Goal: Check status: Check status

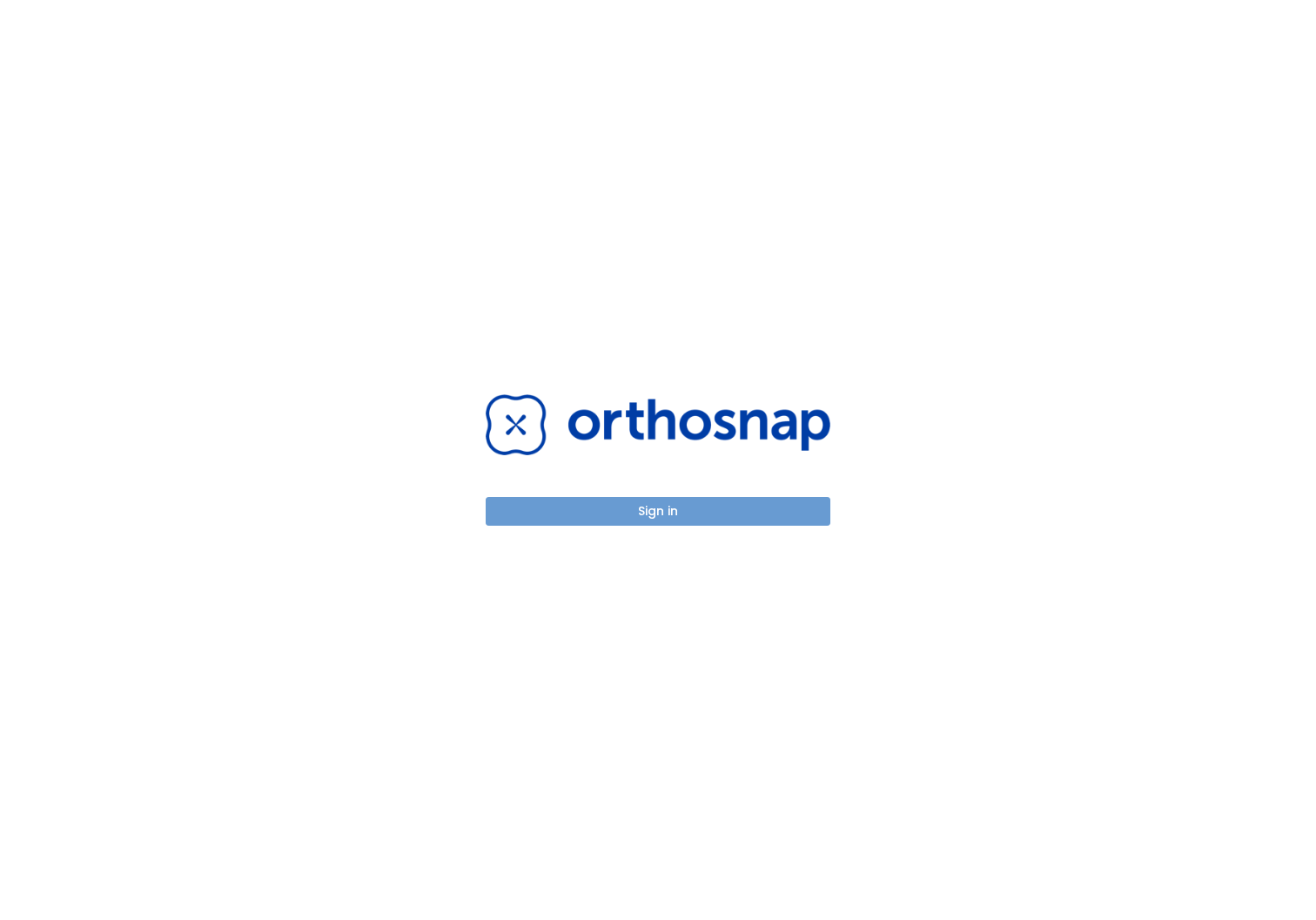
click at [669, 514] on button "Sign in" at bounding box center [658, 510] width 345 height 28
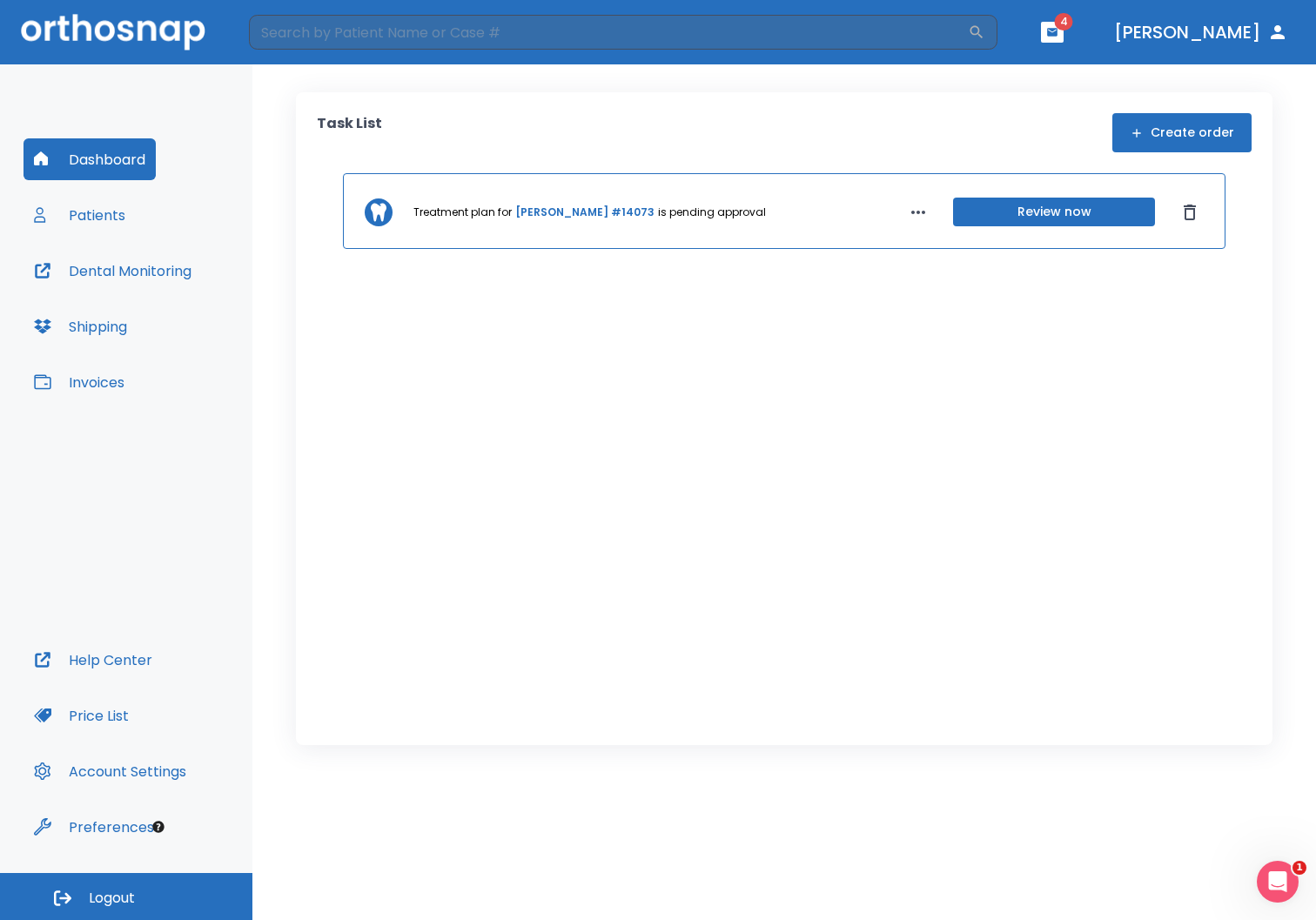
click at [1044, 211] on button "Review now" at bounding box center [1053, 212] width 202 height 28
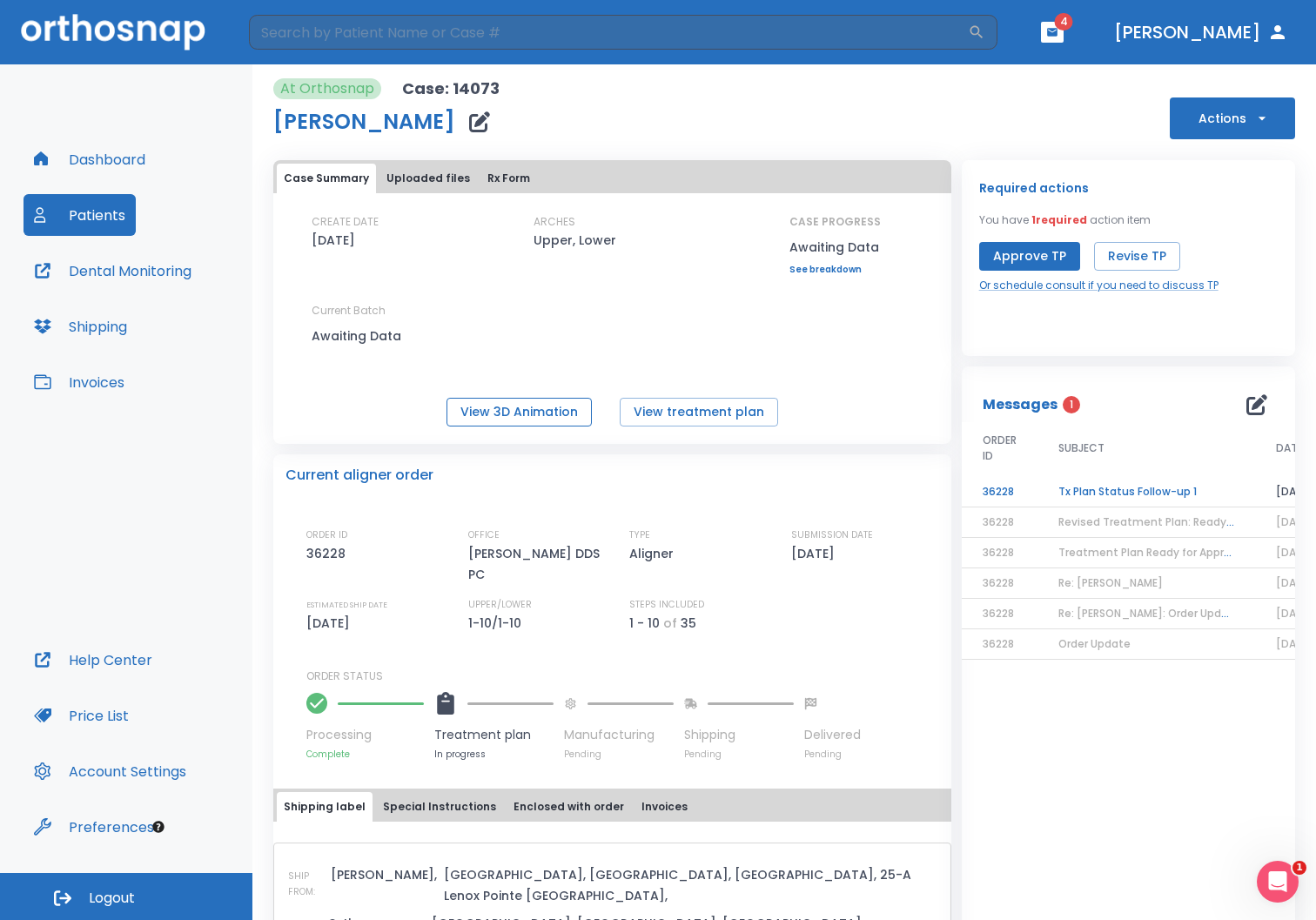
click at [500, 420] on button "View 3D Animation" at bounding box center [519, 412] width 145 height 28
